Goal: Complete application form: Complete application form

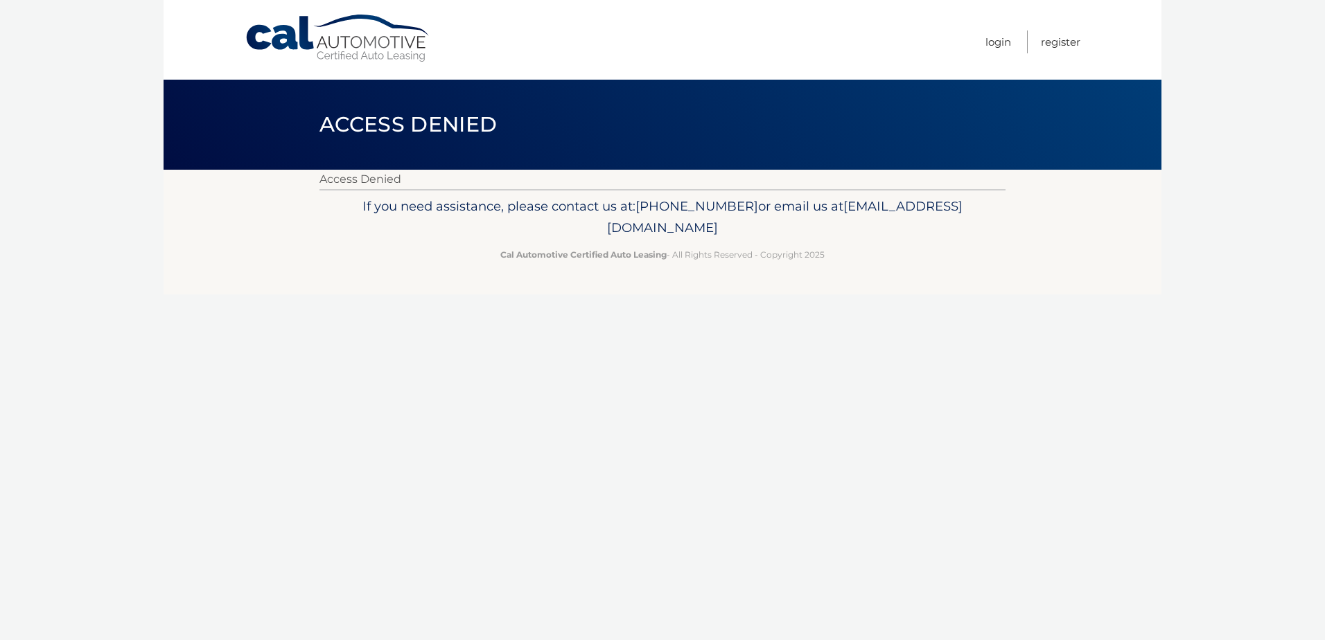
click at [372, 39] on link "Cal Automotive" at bounding box center [338, 38] width 187 height 49
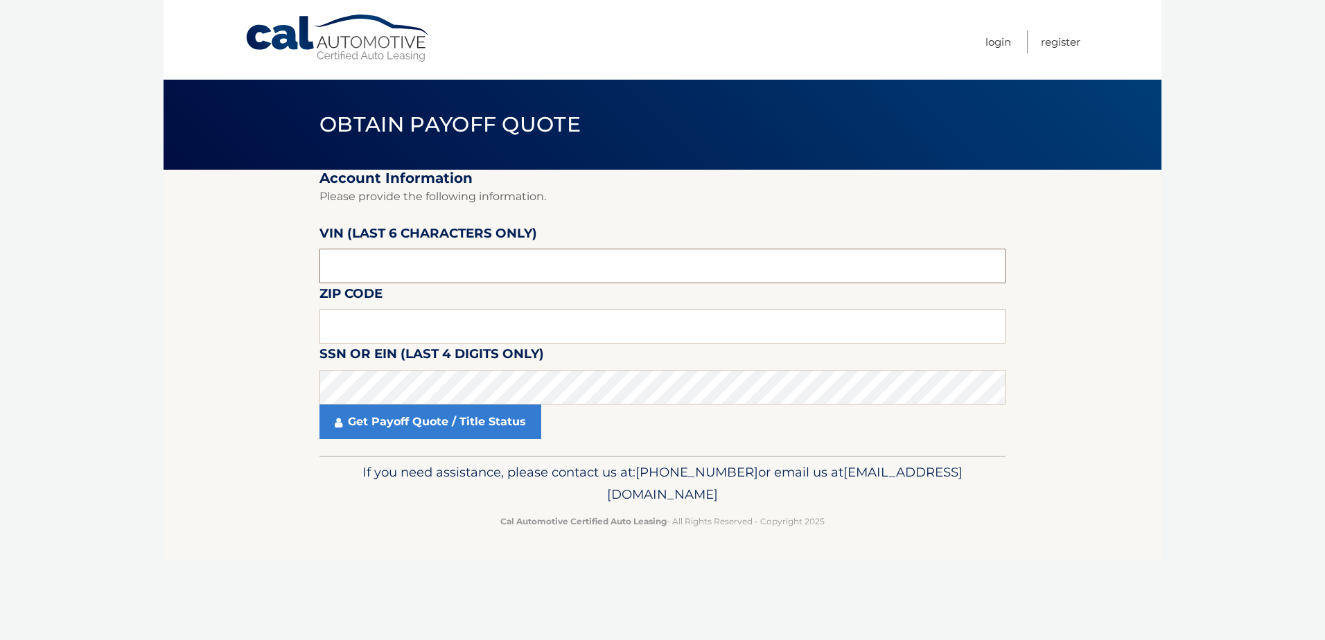
click at [388, 262] on input "text" at bounding box center [663, 266] width 686 height 35
type input "196489"
click at [391, 326] on input "text" at bounding box center [663, 326] width 686 height 35
type input "11778"
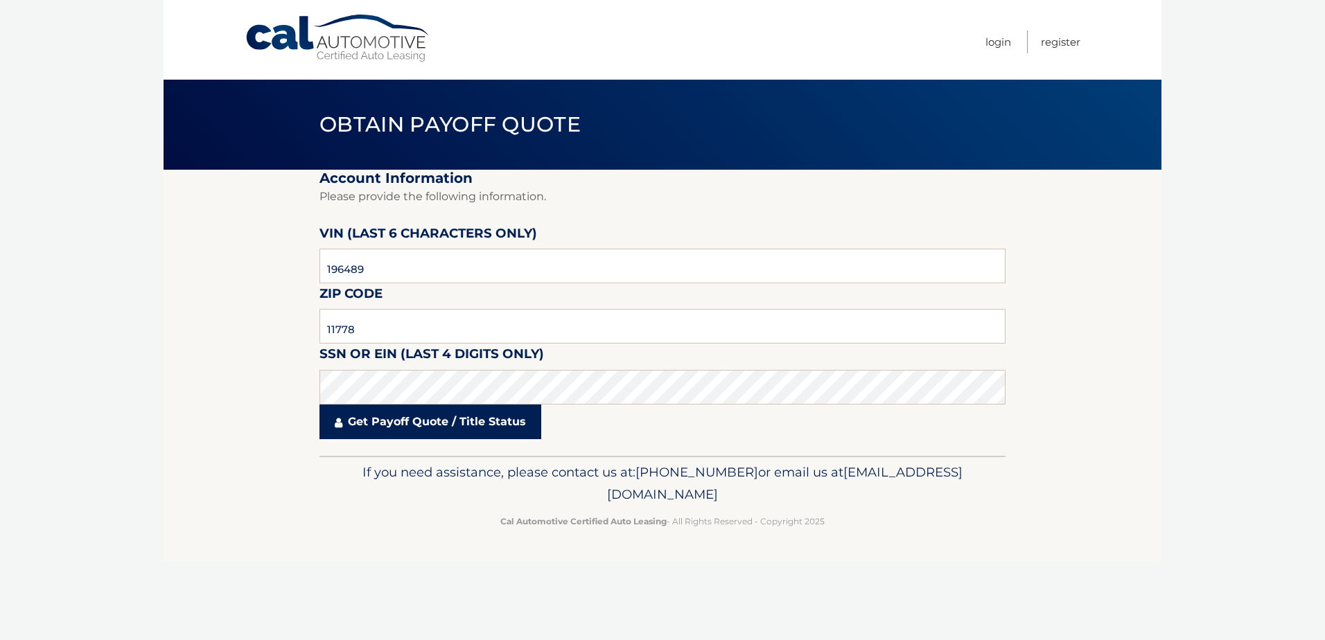
click at [405, 419] on link "Get Payoff Quote / Title Status" at bounding box center [431, 422] width 222 height 35
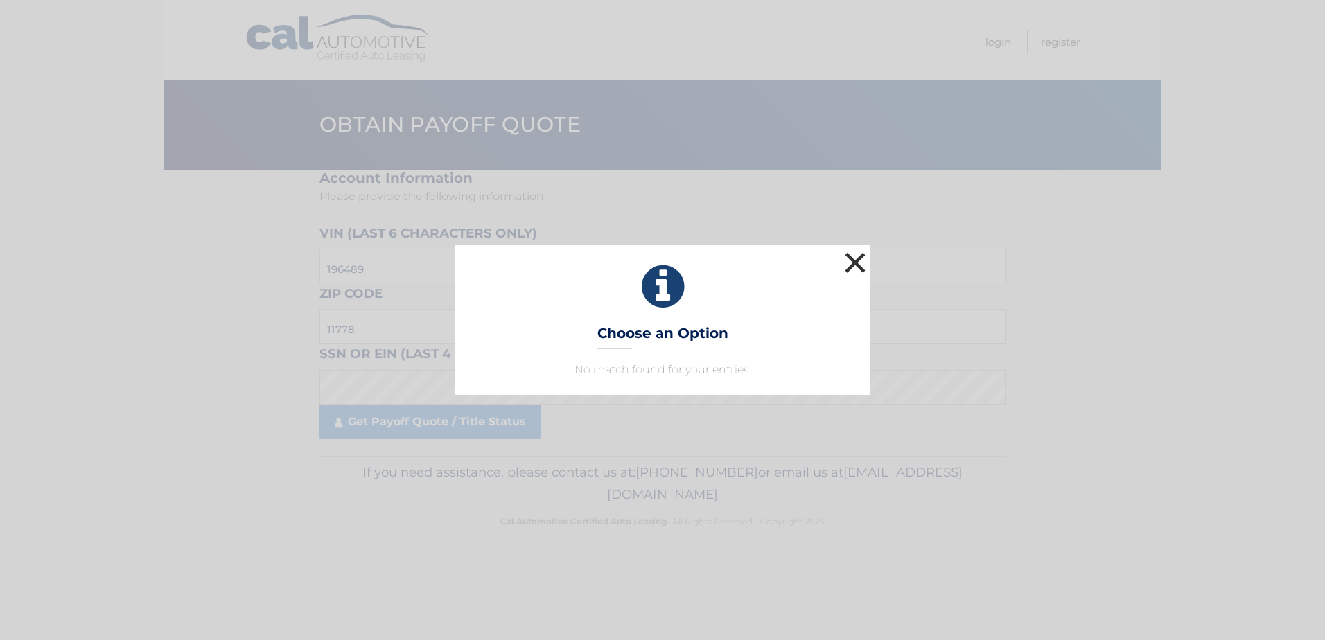
click at [856, 266] on button "×" at bounding box center [855, 263] width 28 height 28
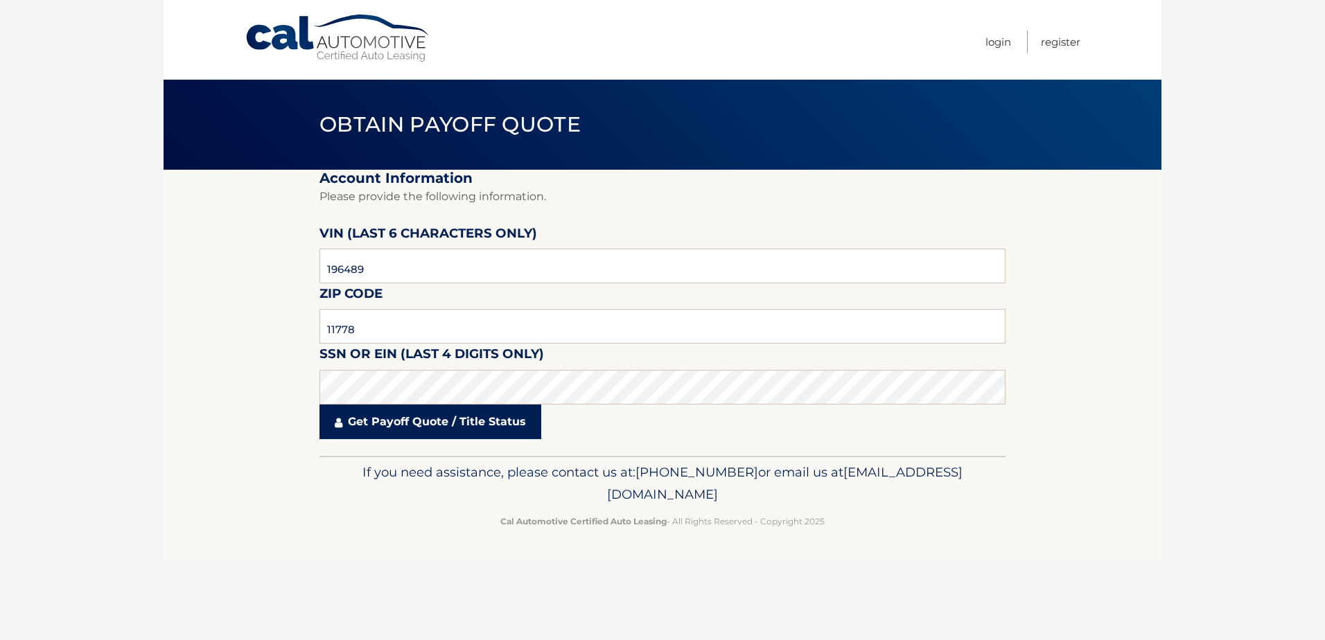
click at [427, 424] on link "Get Payoff Quote / Title Status" at bounding box center [431, 422] width 222 height 35
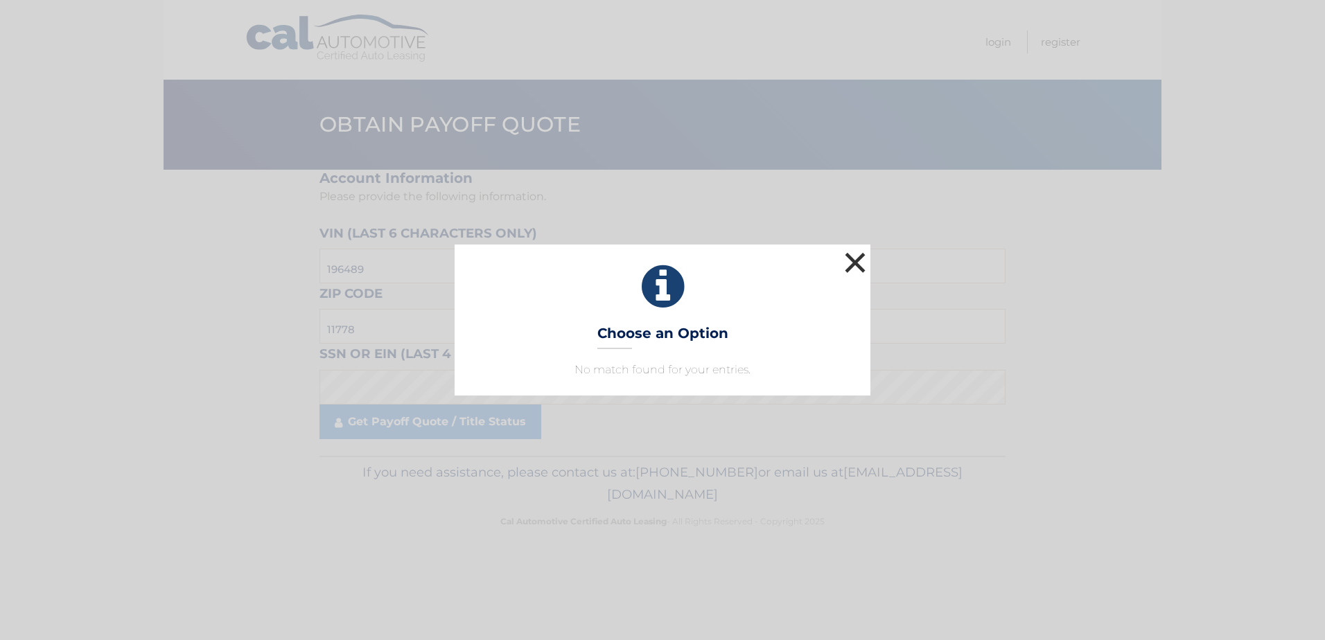
click at [852, 262] on button "×" at bounding box center [855, 263] width 28 height 28
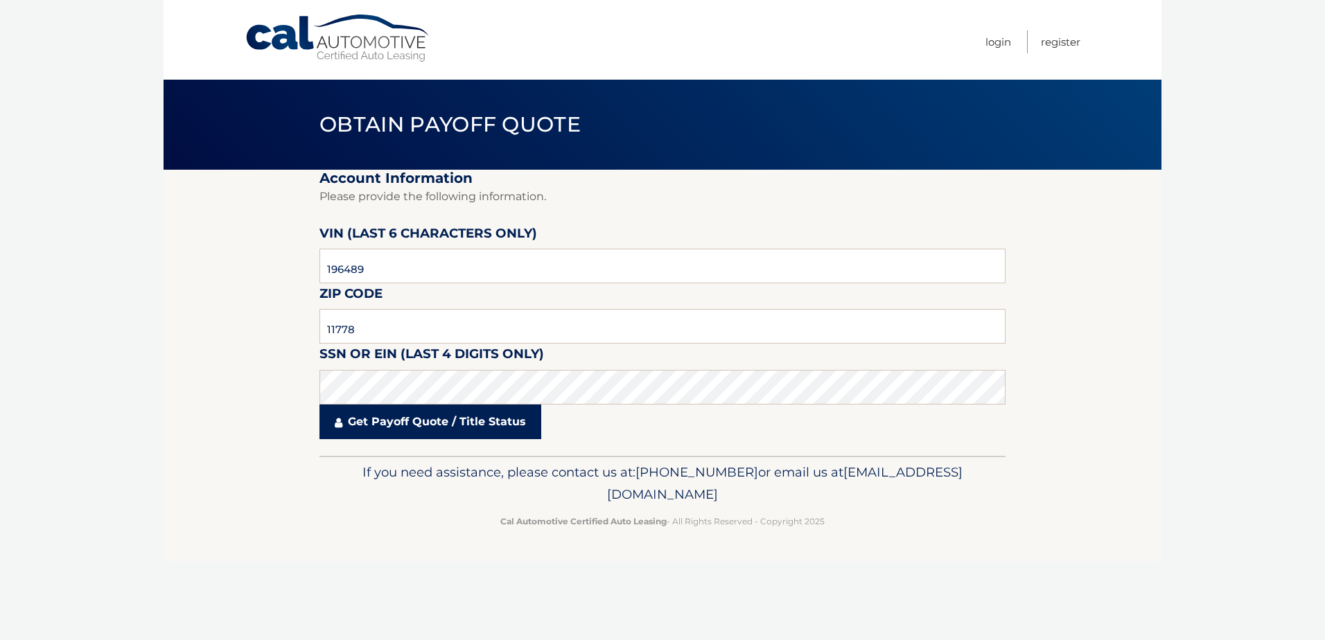
click at [411, 421] on link "Get Payoff Quote / Title Status" at bounding box center [431, 422] width 222 height 35
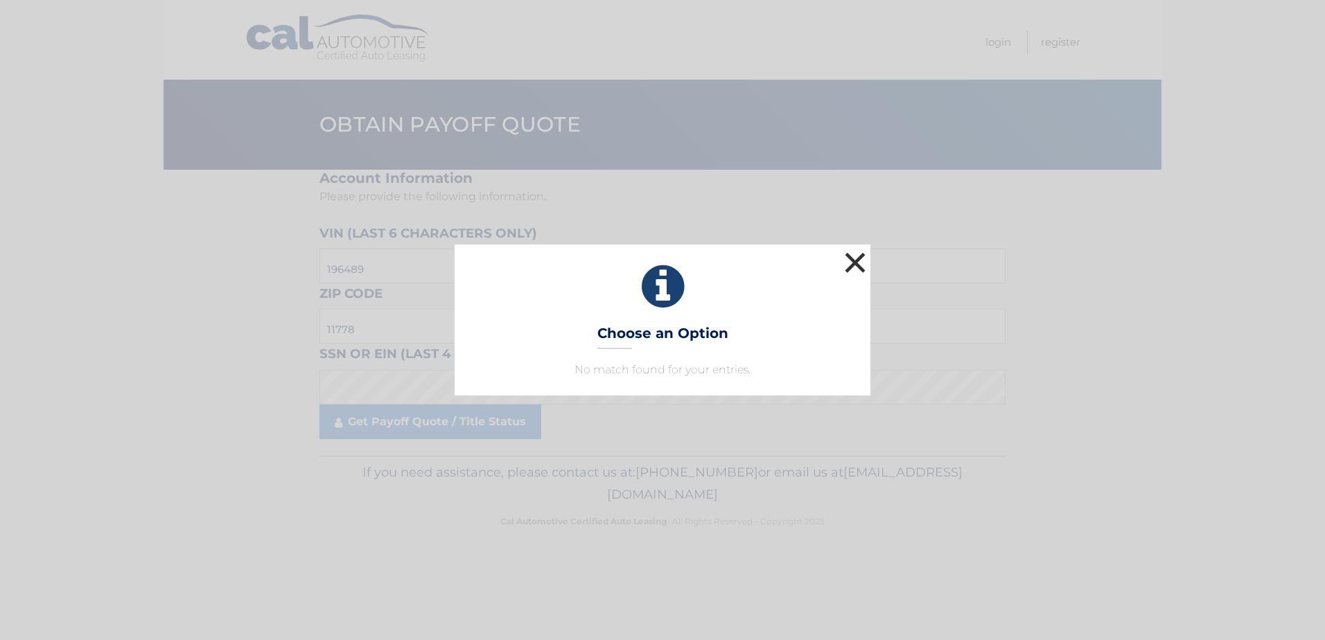
click at [852, 269] on button "×" at bounding box center [855, 263] width 28 height 28
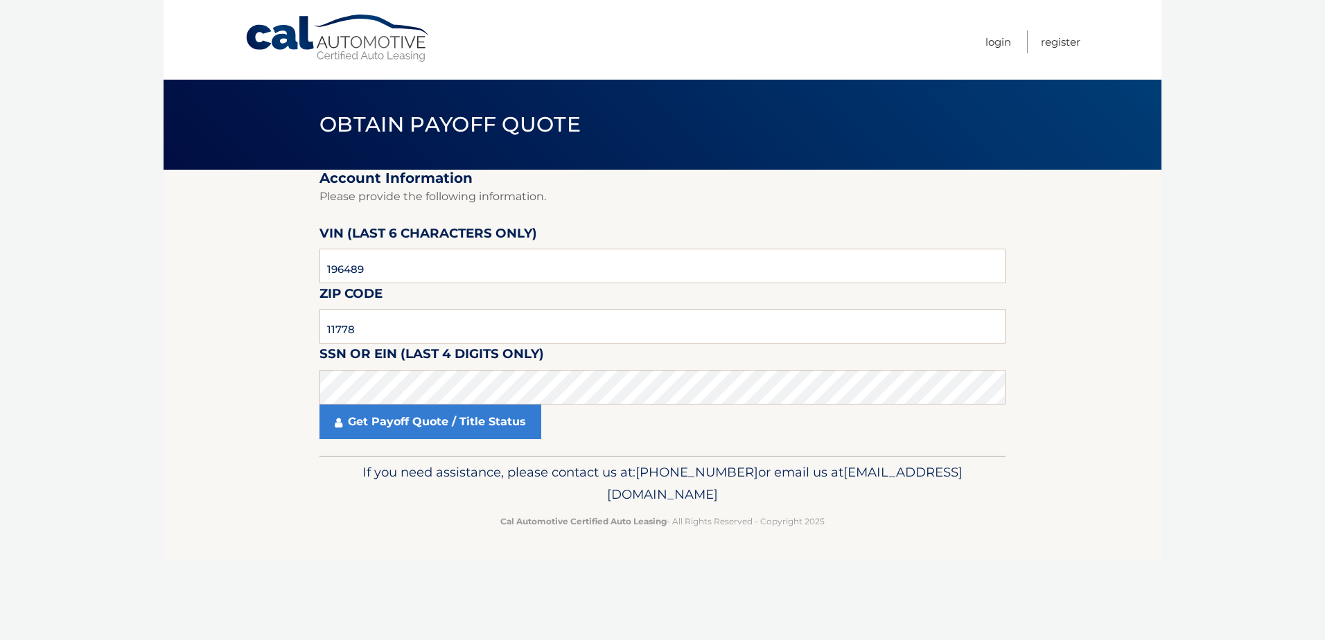
click at [378, 120] on span "Obtain Payoff Quote" at bounding box center [450, 125] width 261 height 26
click at [362, 51] on link "Cal Automotive" at bounding box center [338, 38] width 187 height 49
click at [369, 261] on input "text" at bounding box center [663, 266] width 686 height 35
type input "196489"
click at [371, 325] on input "text" at bounding box center [663, 326] width 686 height 35
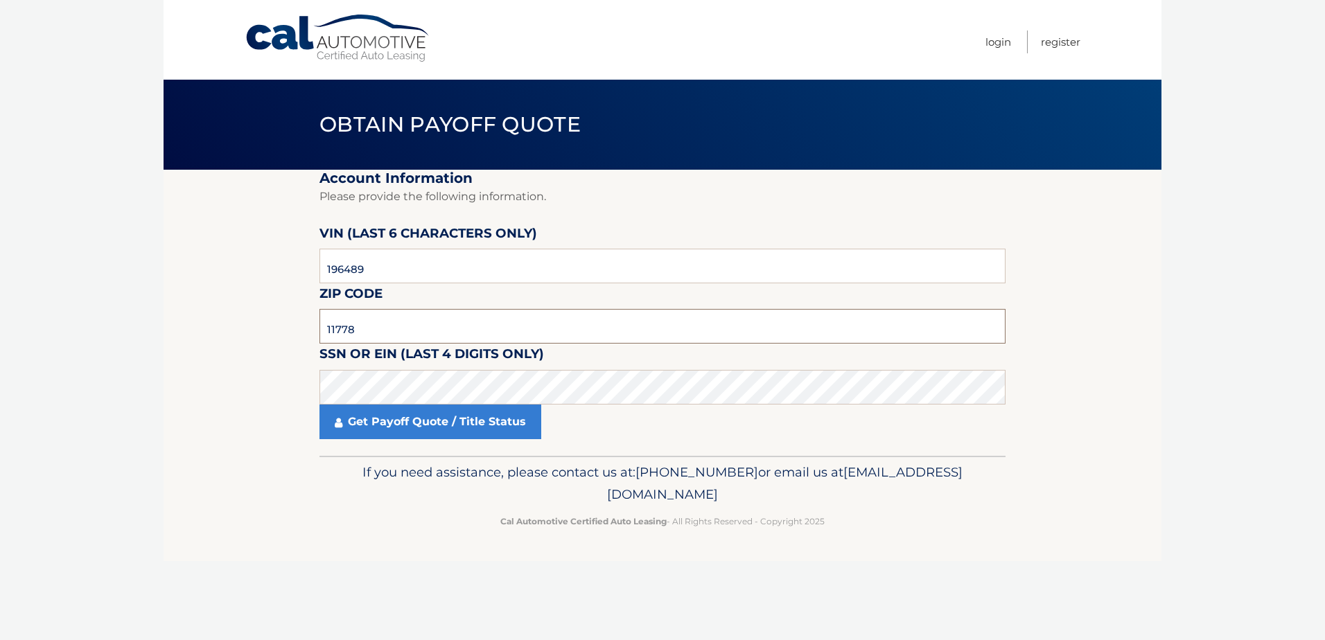
type input "11778"
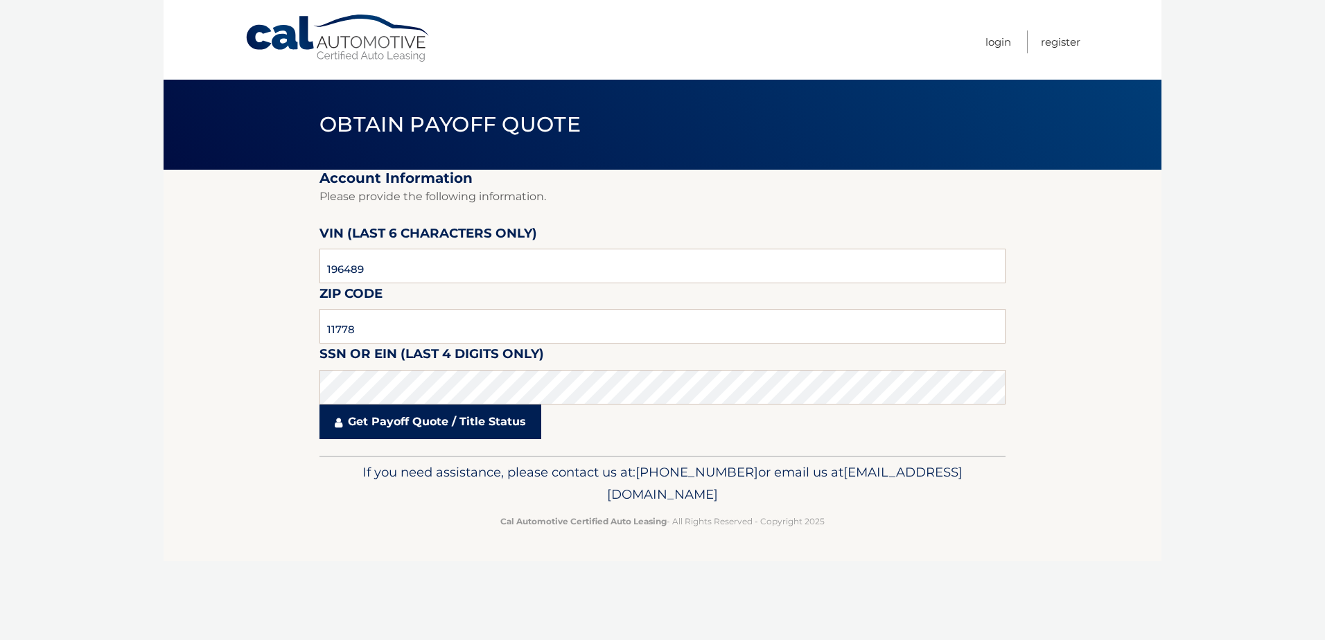
click at [419, 423] on link "Get Payoff Quote / Title Status" at bounding box center [431, 422] width 222 height 35
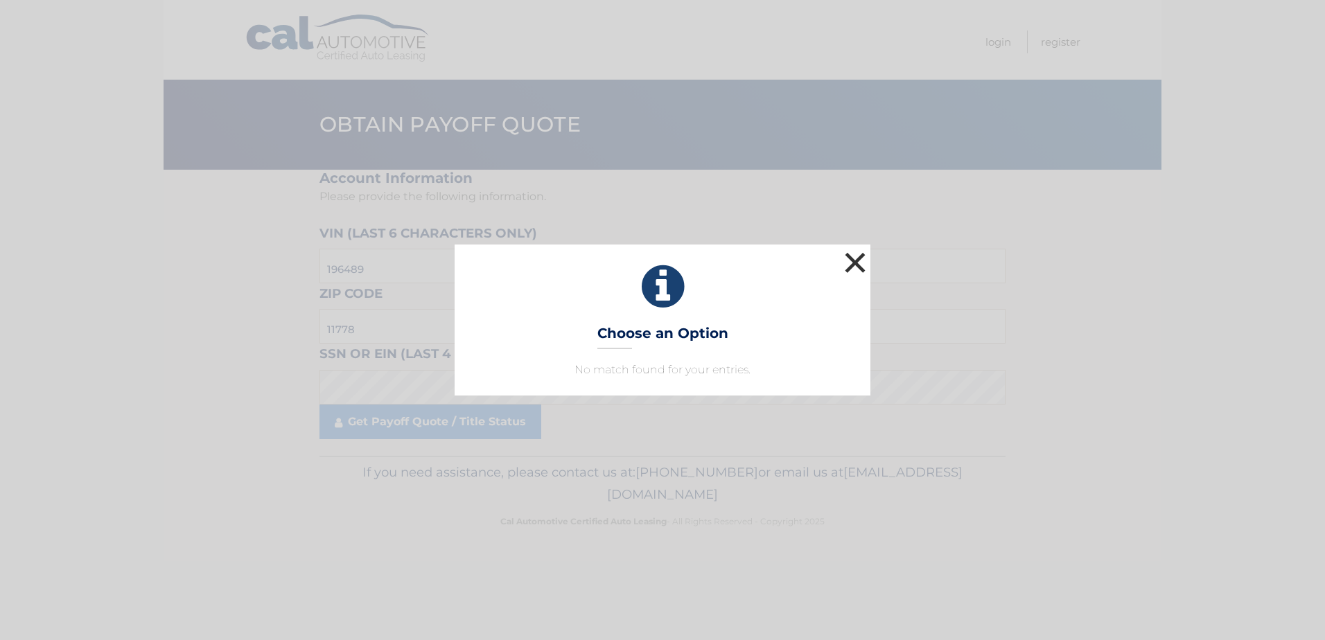
click at [854, 262] on button "×" at bounding box center [855, 263] width 28 height 28
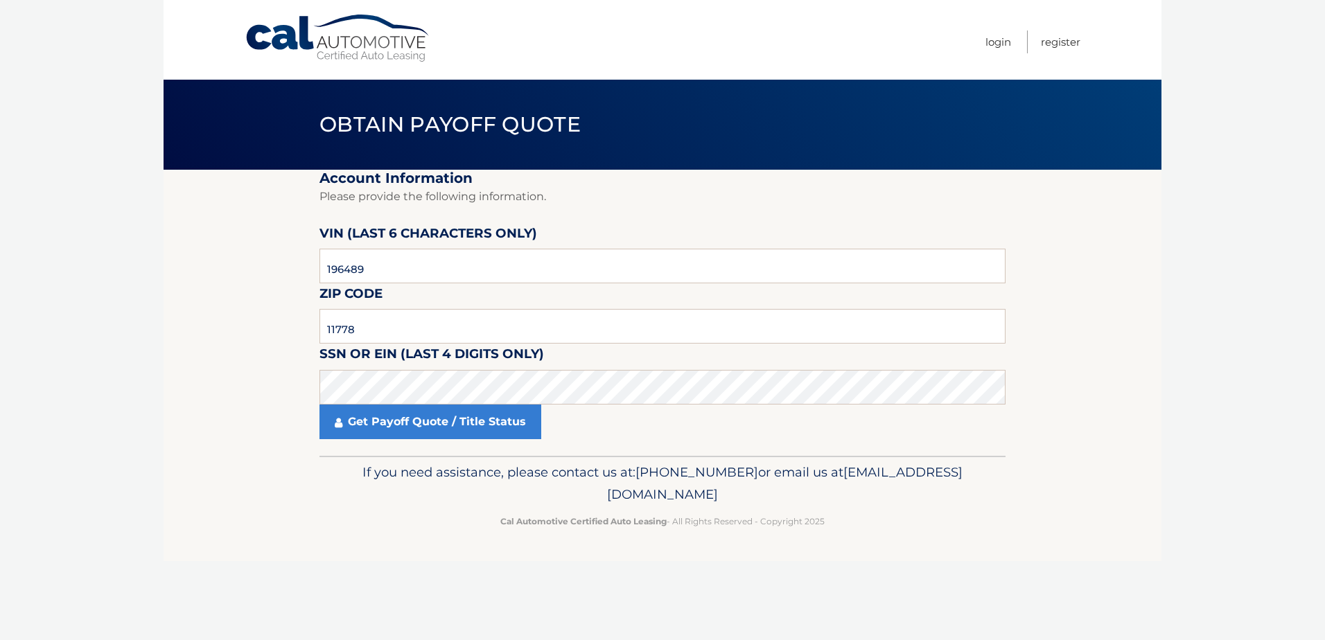
click at [355, 26] on link "Cal Automotive" at bounding box center [338, 38] width 187 height 49
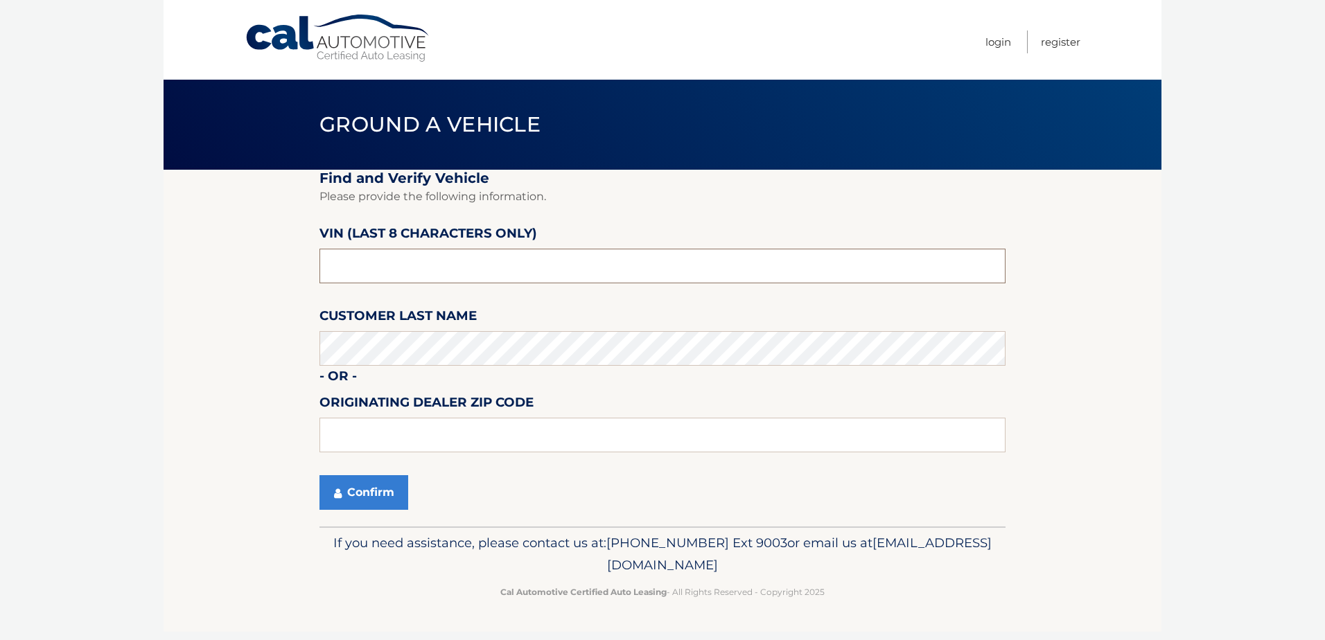
click at [391, 261] on input "text" at bounding box center [663, 266] width 686 height 35
type input "NT196489"
click at [378, 495] on button "Confirm" at bounding box center [364, 492] width 89 height 35
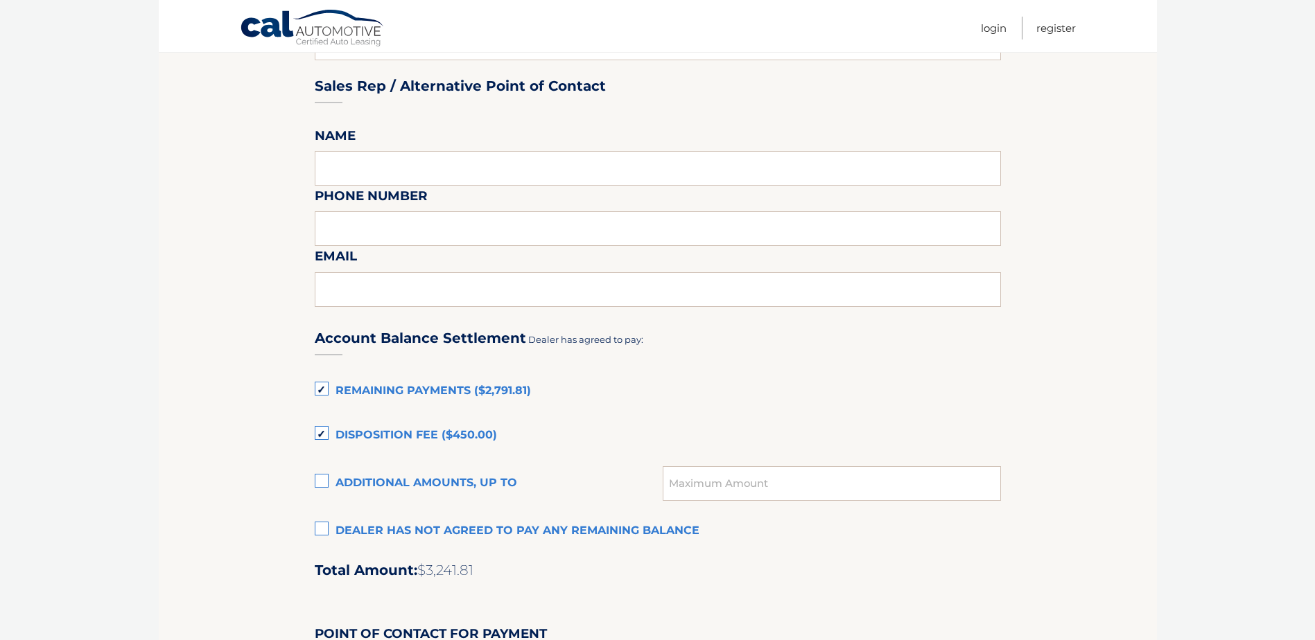
scroll to position [762, 0]
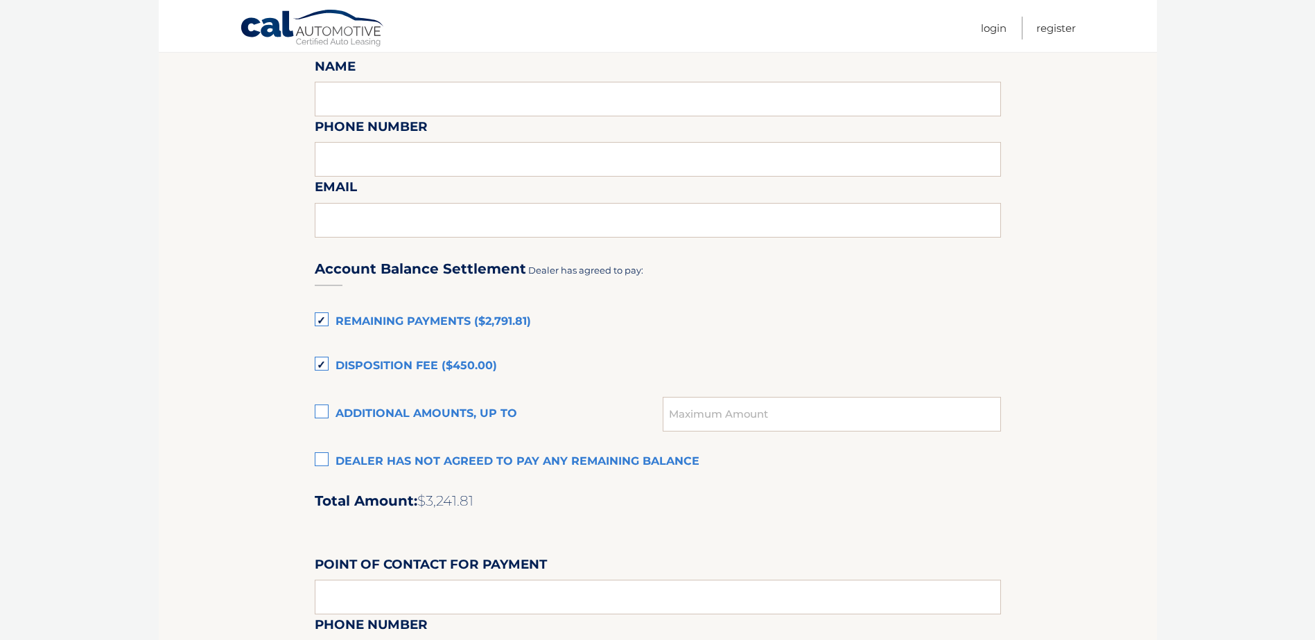
click at [320, 320] on label "Remaining Payments ($2,791.81)" at bounding box center [658, 322] width 686 height 28
click at [0, 0] on input "Remaining Payments ($2,791.81)" at bounding box center [0, 0] width 0 height 0
drag, startPoint x: 317, startPoint y: 363, endPoint x: 392, endPoint y: 369, distance: 74.4
click at [320, 363] on label "Disposition Fee ($450.00)" at bounding box center [658, 367] width 686 height 28
click at [0, 0] on input "Disposition Fee ($450.00)" at bounding box center [0, 0] width 0 height 0
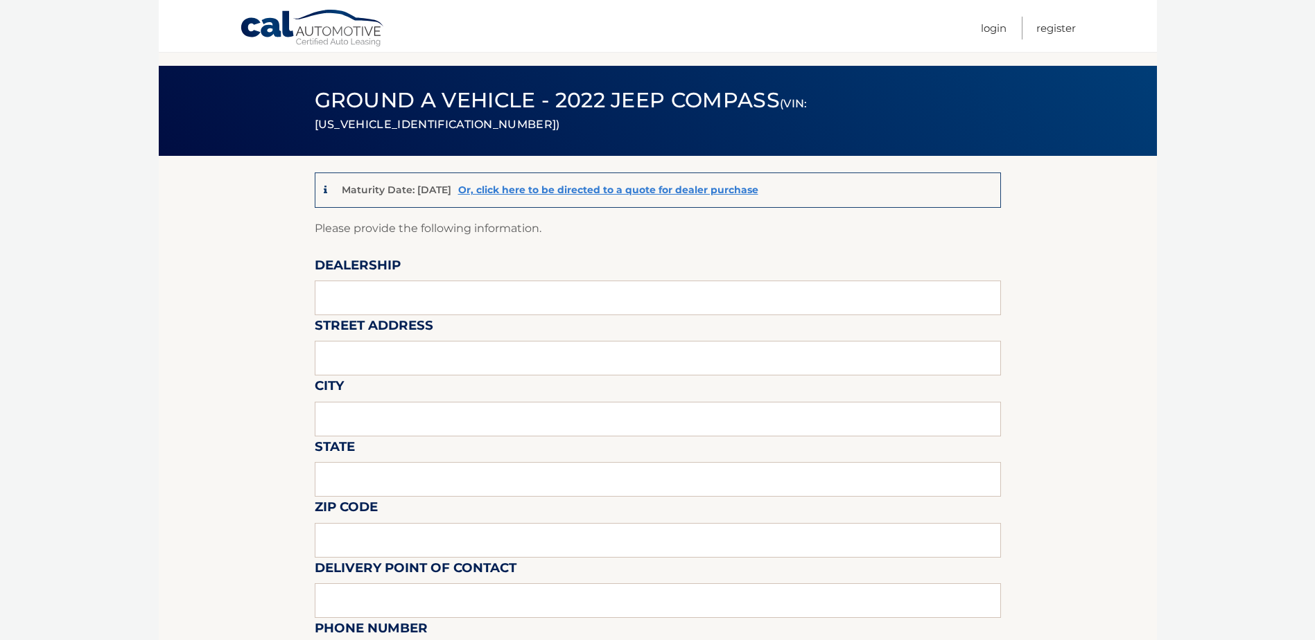
scroll to position [0, 0]
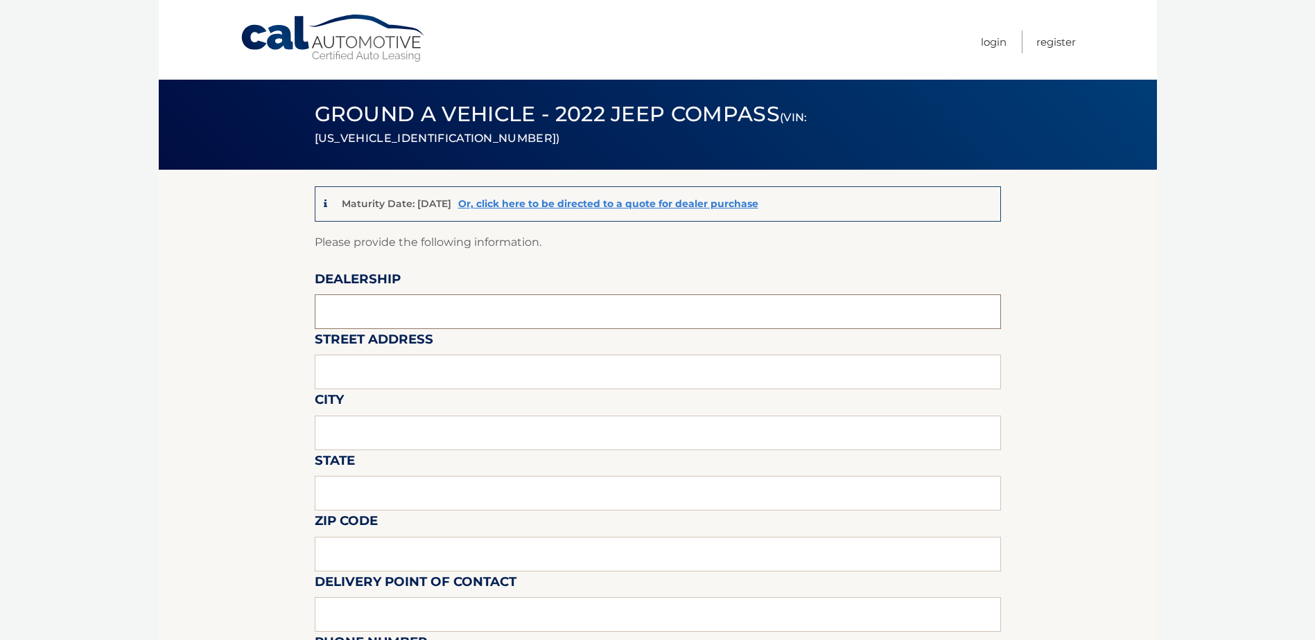
click at [381, 313] on input "text" at bounding box center [658, 312] width 686 height 35
type input "PORT [PERSON_NAME] JEEP DODGE"
type input "[STREET_ADDRESS]"
type input "[GEOGRAPHIC_DATA]"
type input "[US_STATE]"
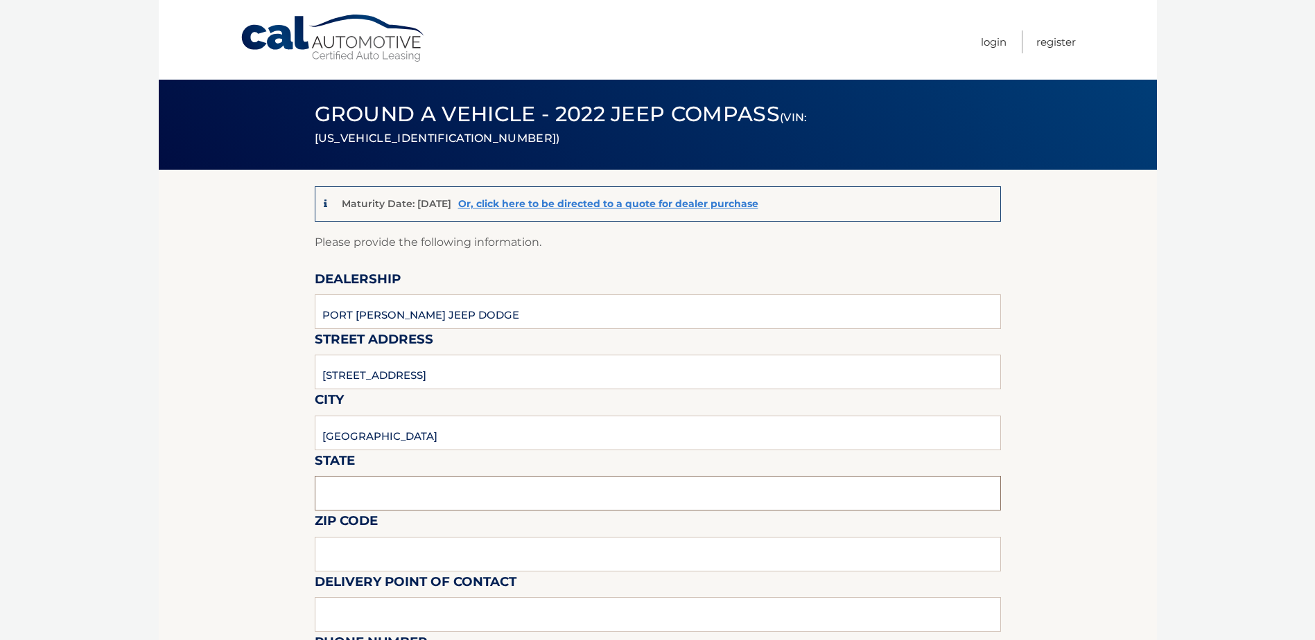
type input "11776"
type input "[PERSON_NAME]"
type input "6314743939"
type input "[PERSON_NAME]"
type input "6314743939"
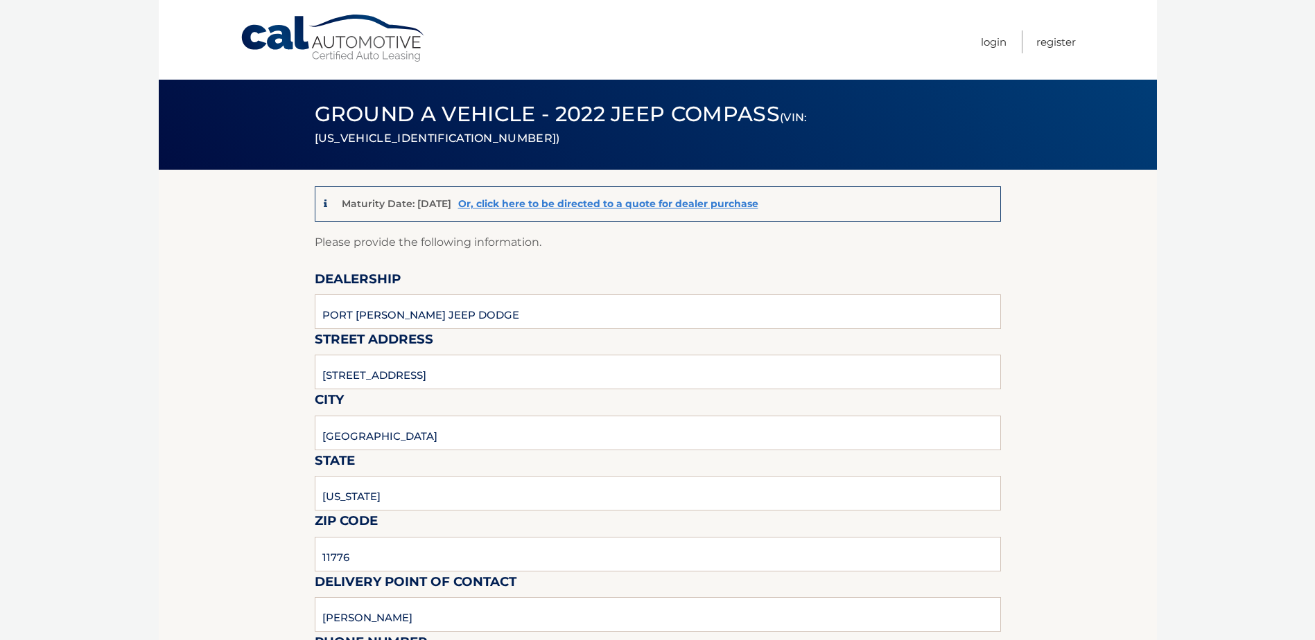
type input "[EMAIL_ADDRESS][DOMAIN_NAME]"
type input "PORT [PERSON_NAME]"
type input "[EMAIL_ADDRESS][DOMAIN_NAME]"
type input "SEE PAPER"
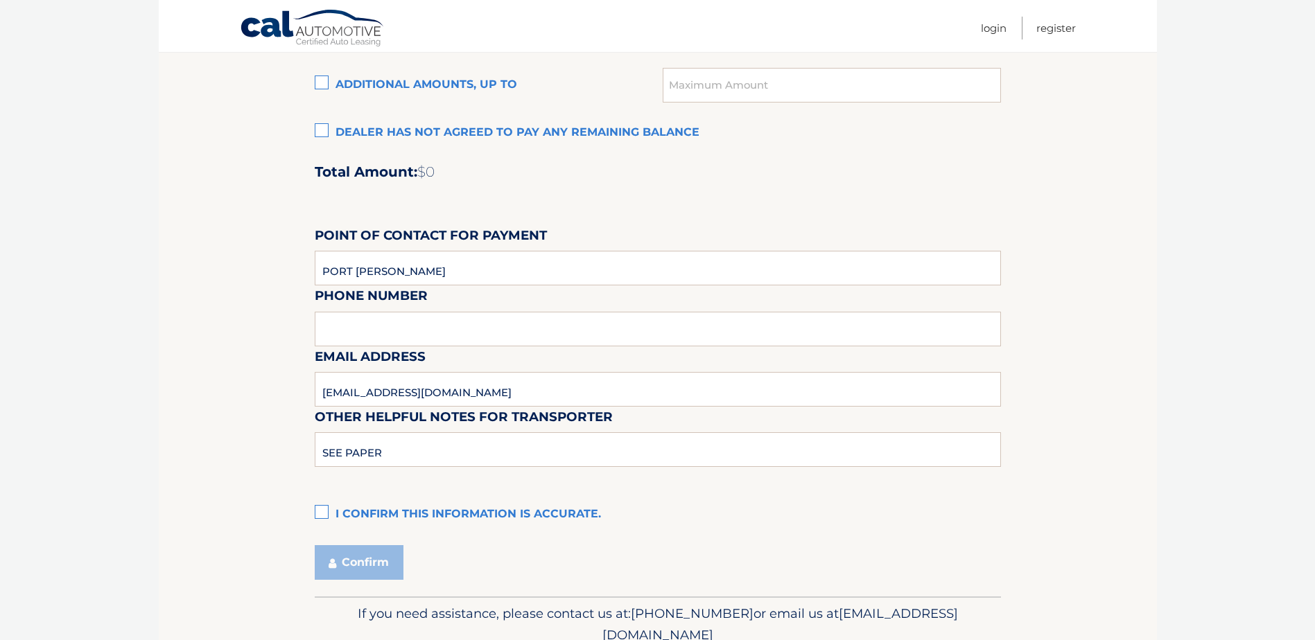
scroll to position [1109, 0]
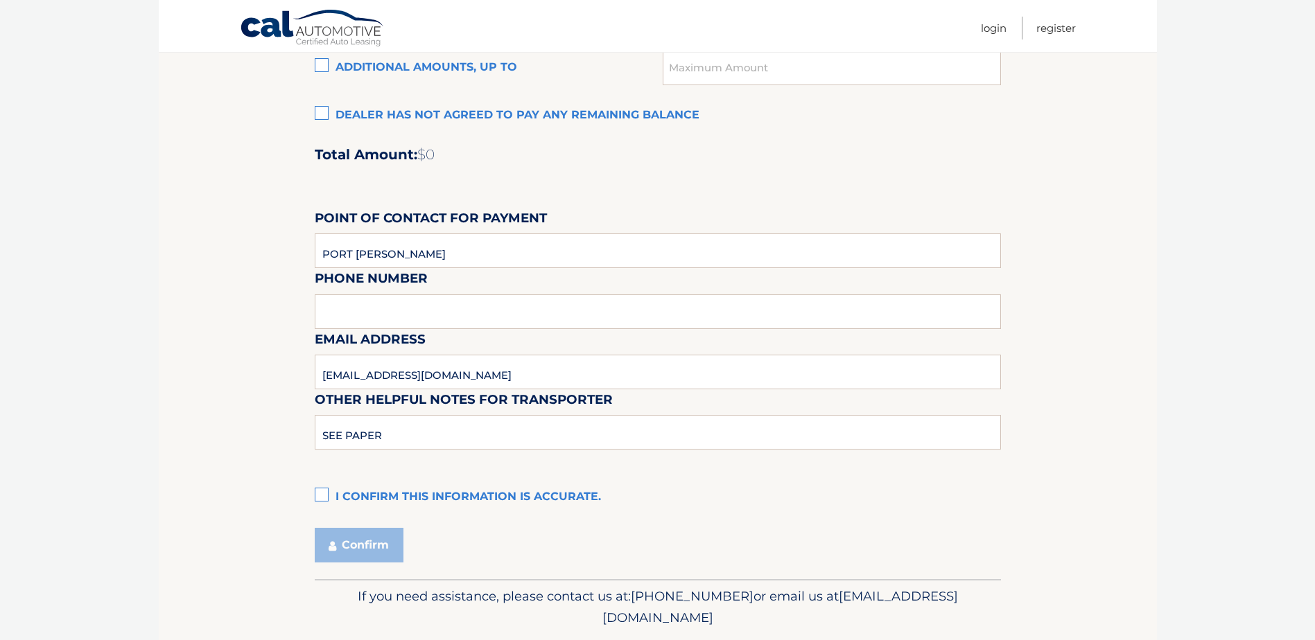
click at [321, 493] on label "I confirm this information is accurate." at bounding box center [658, 498] width 686 height 28
click at [0, 0] on input "I confirm this information is accurate." at bounding box center [0, 0] width 0 height 0
click at [354, 548] on button "Confirm" at bounding box center [359, 545] width 89 height 35
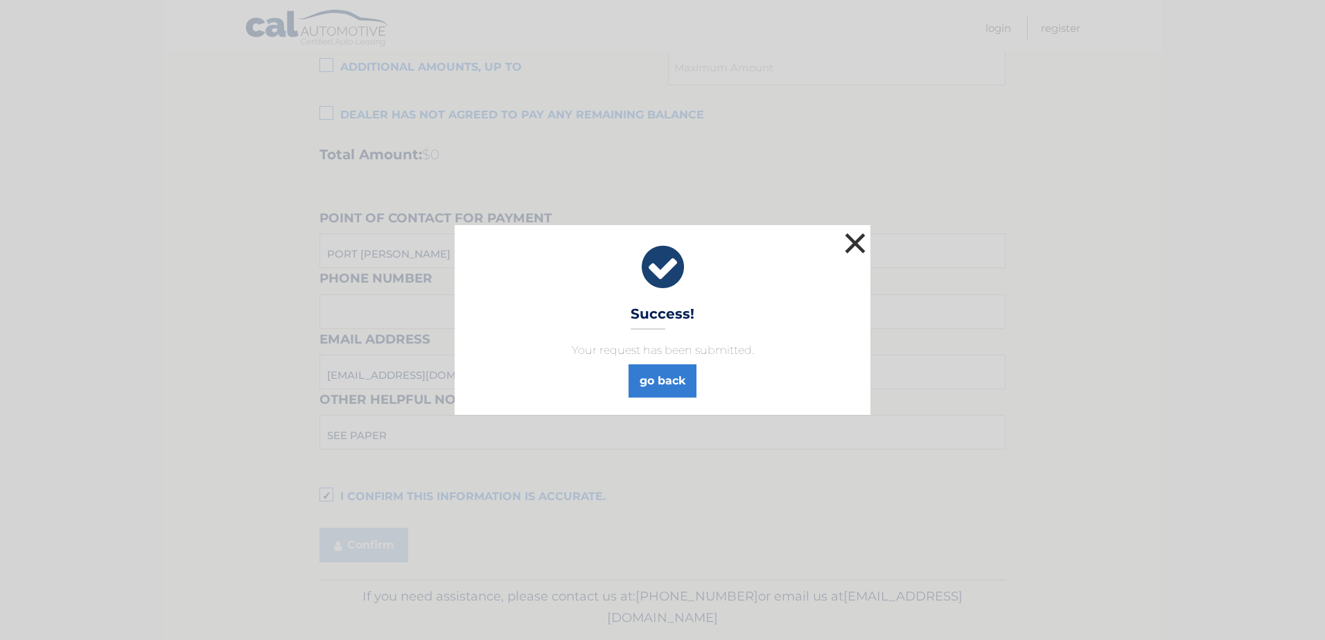
click at [860, 240] on button "×" at bounding box center [855, 243] width 28 height 28
